Goal: Share content

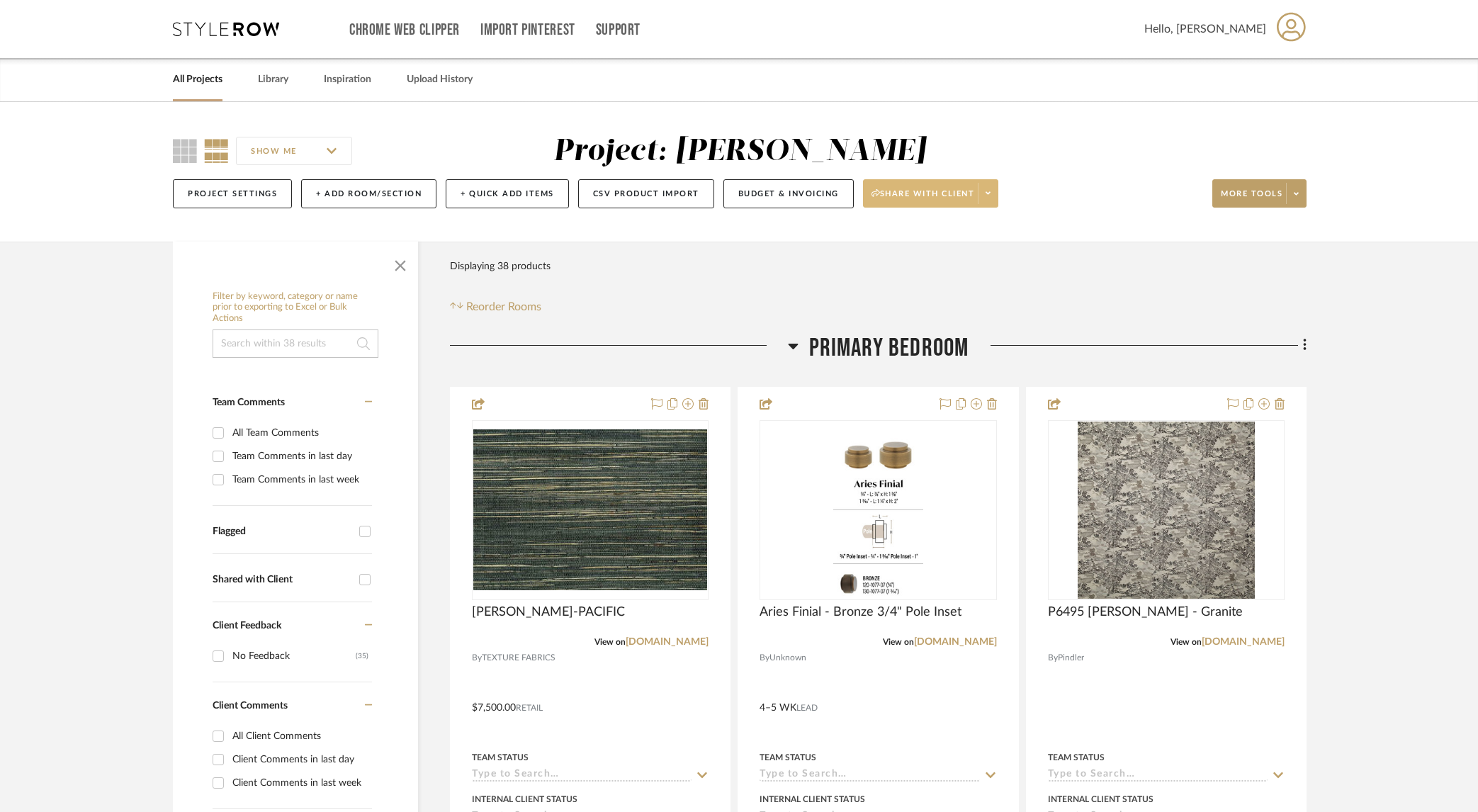
click at [993, 195] on span at bounding box center [987, 193] width 20 height 21
click at [939, 270] on span "Generate URL to Share" at bounding box center [936, 268] width 121 height 12
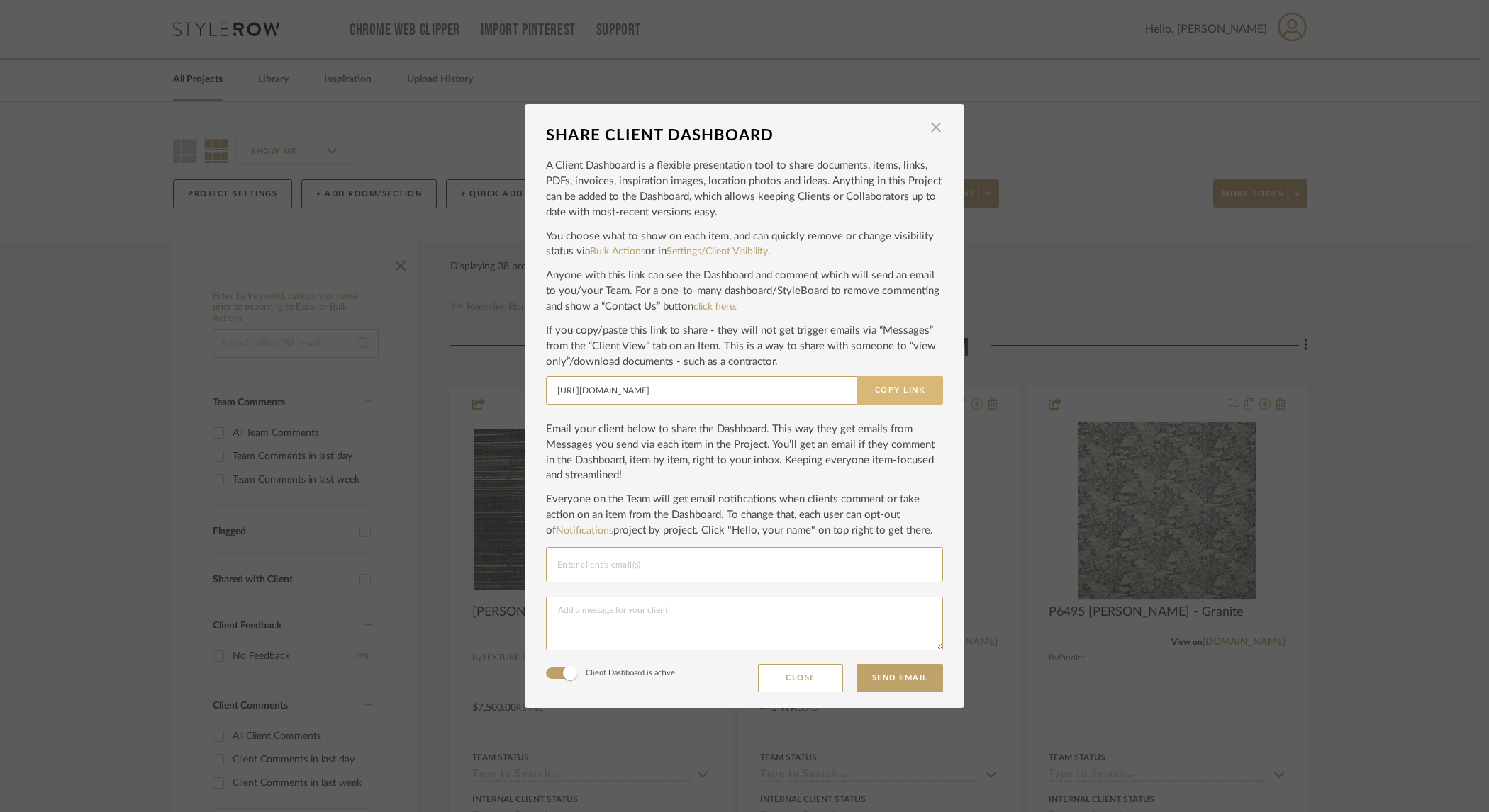
click at [892, 393] on button "Copy Link" at bounding box center [900, 390] width 86 height 28
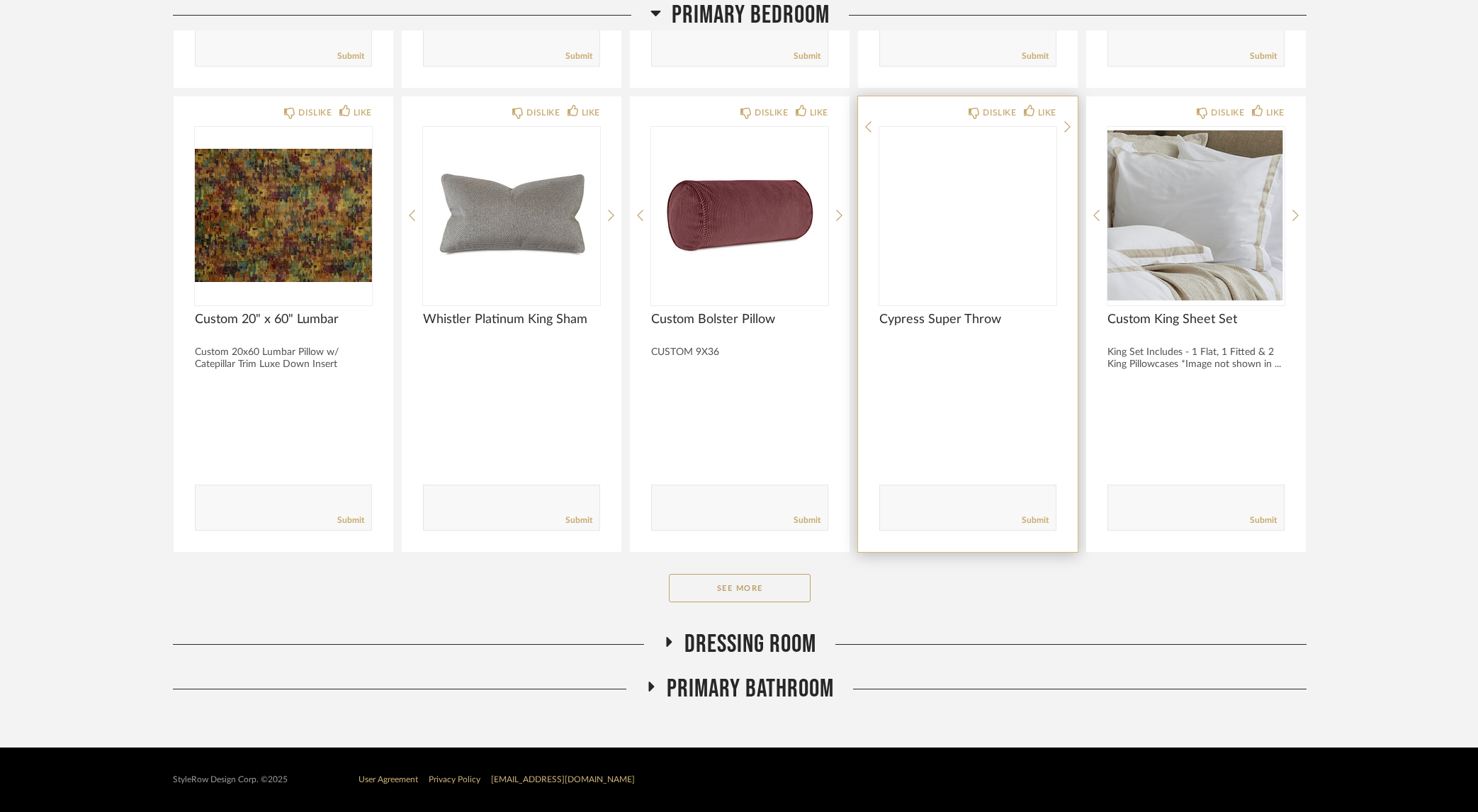
scroll to position [1988, 0]
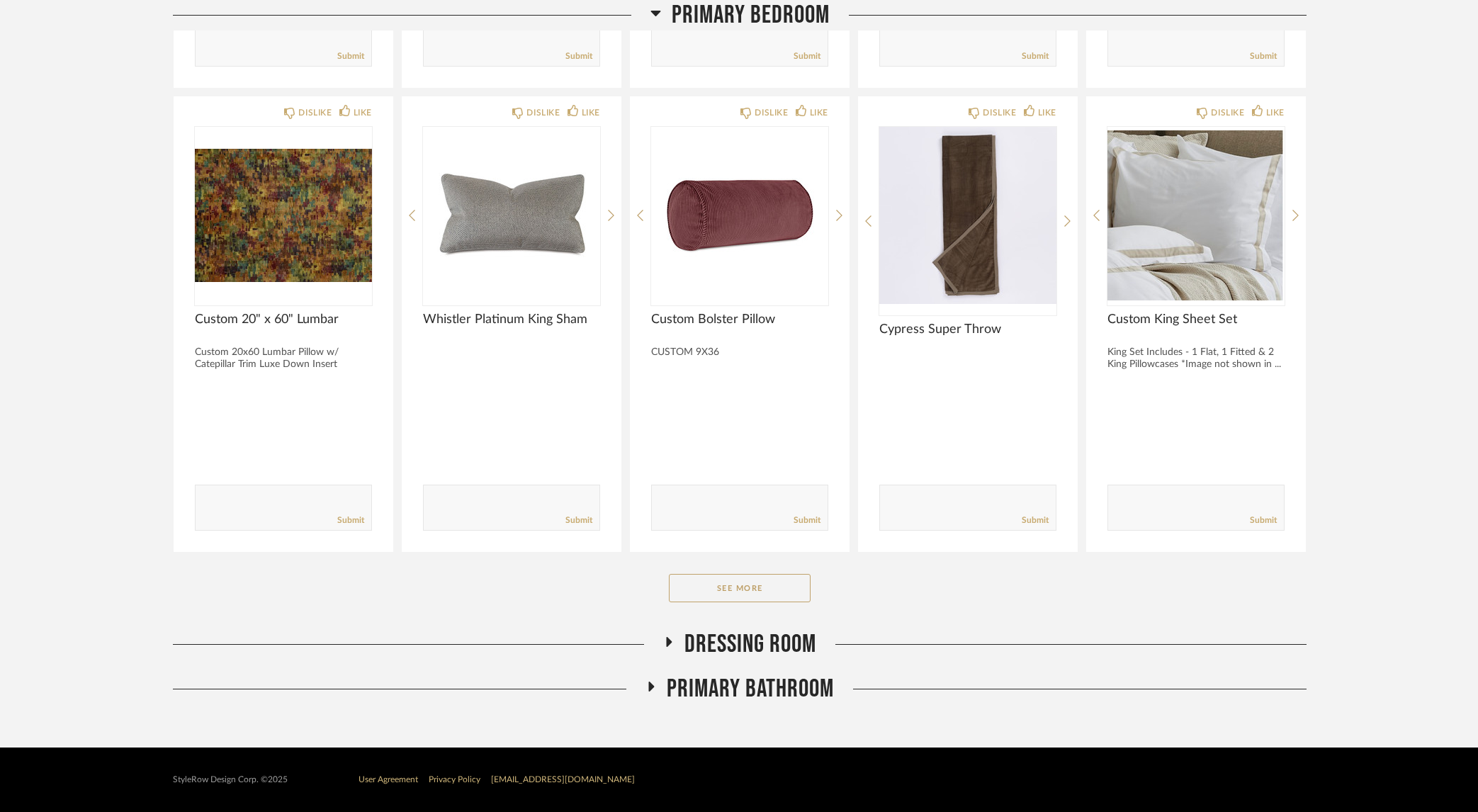
click at [652, 689] on icon at bounding box center [651, 687] width 17 height 10
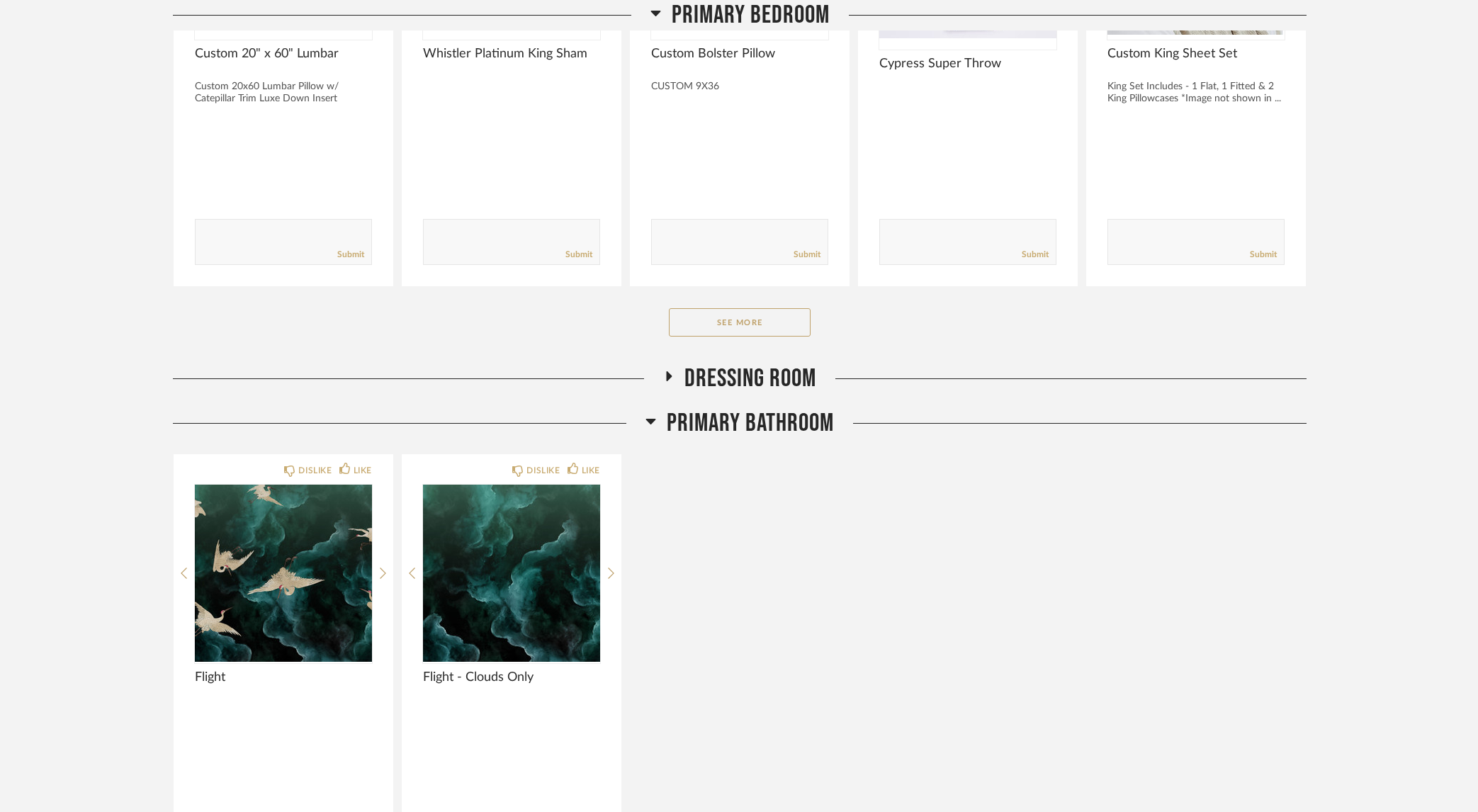
scroll to position [2357, 0]
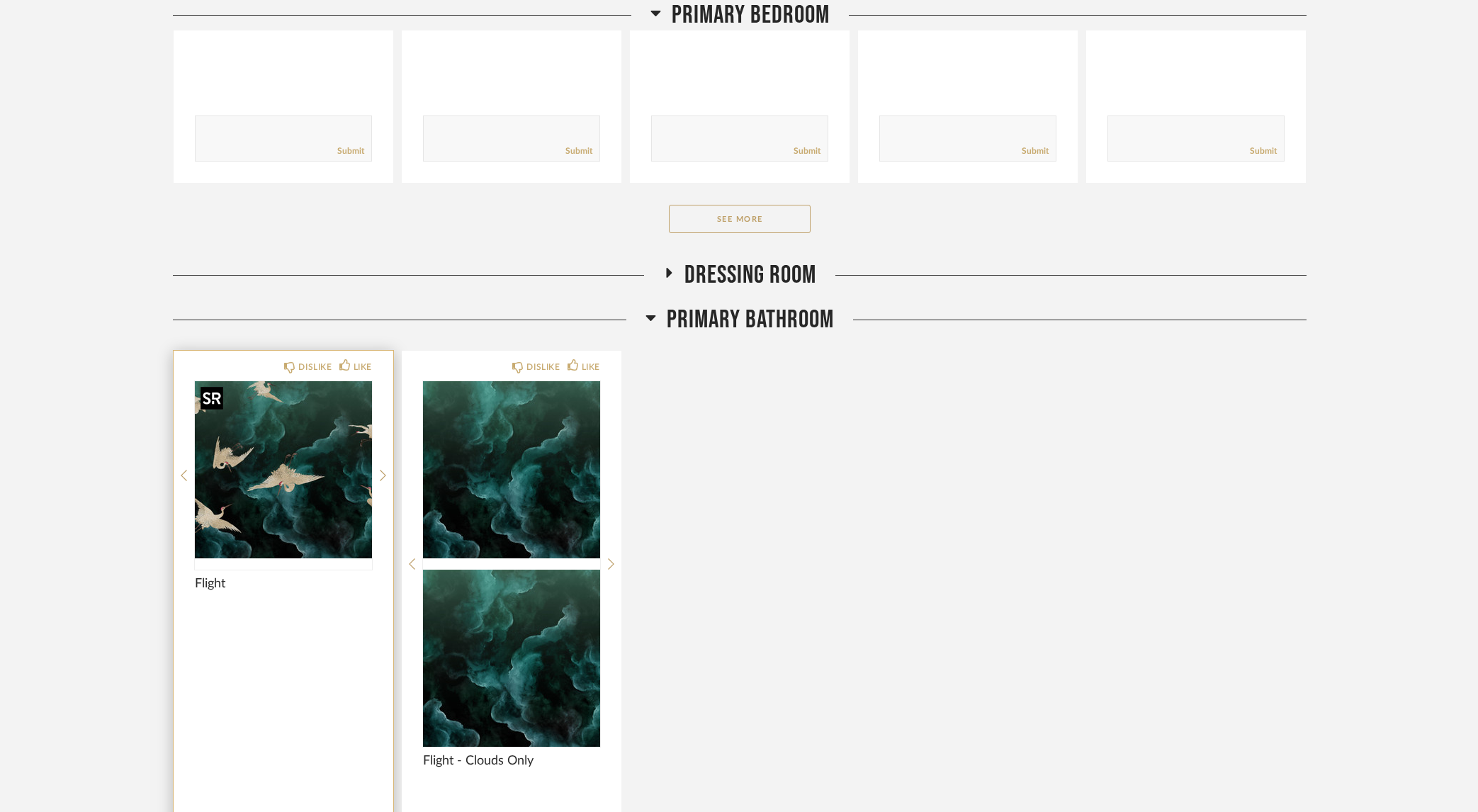
click at [0, 0] on img at bounding box center [0, 0] width 0 height 0
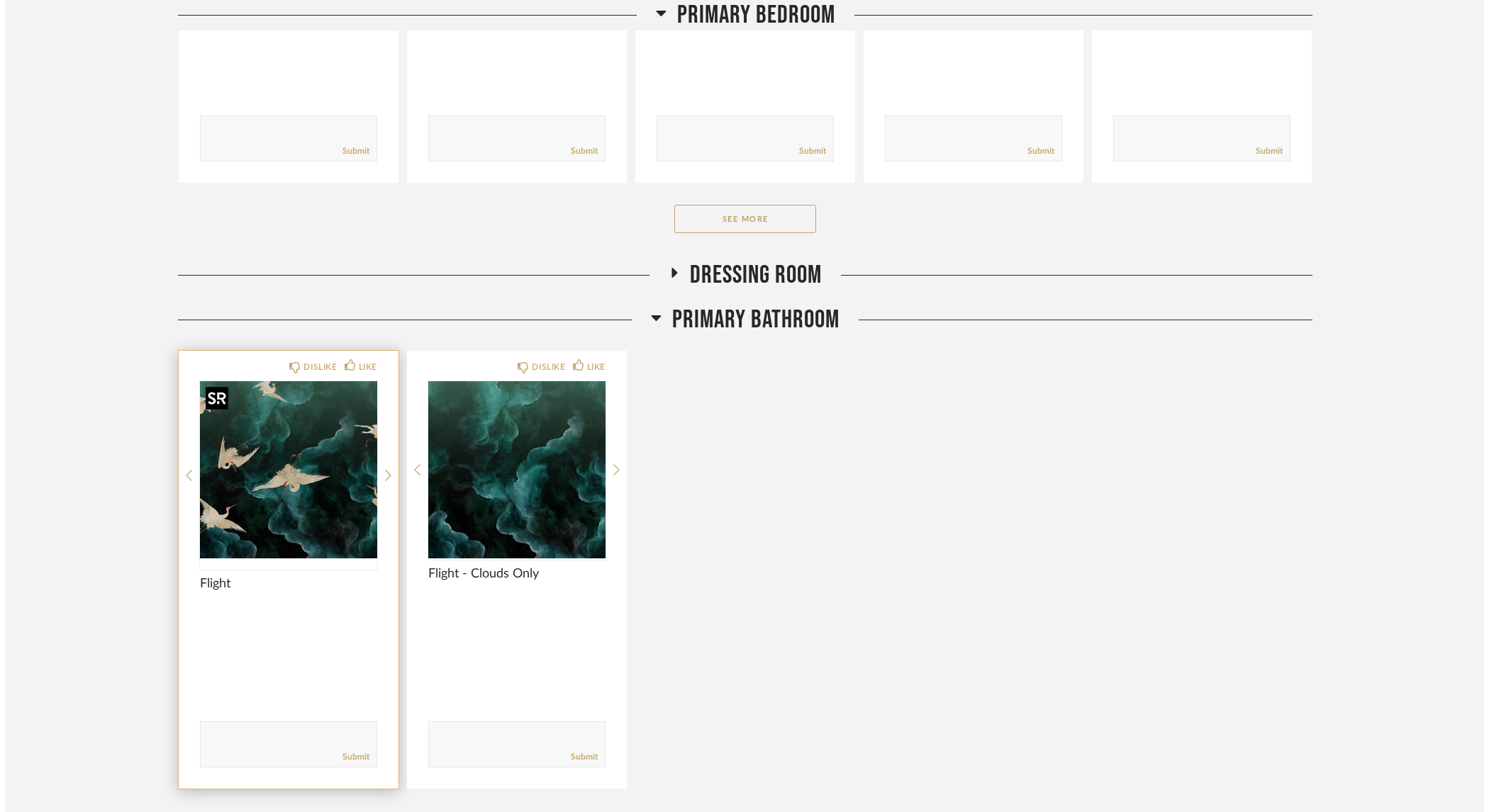
scroll to position [0, 0]
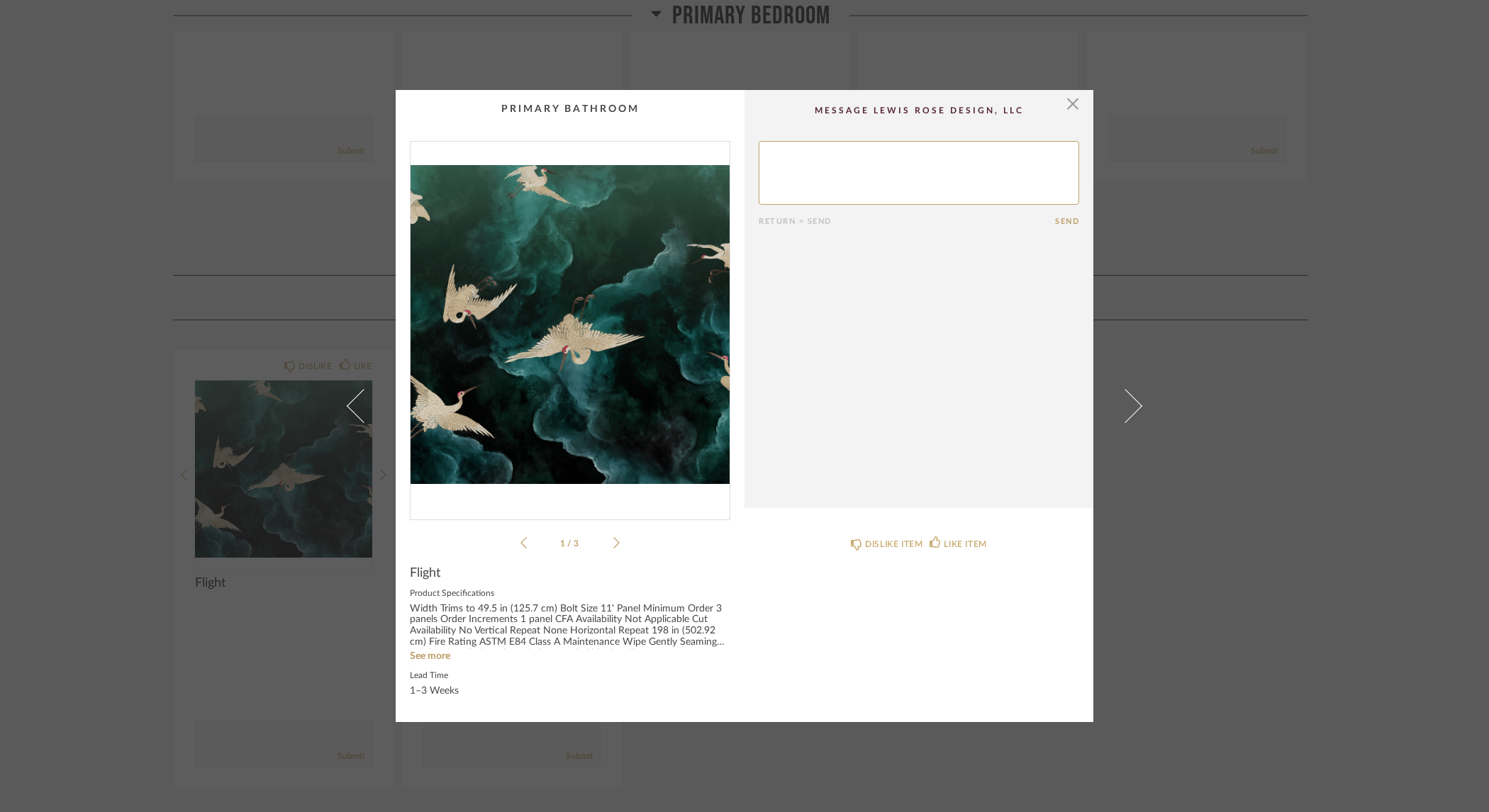
click at [548, 361] on img "0" at bounding box center [569, 325] width 319 height 366
